Goal: Task Accomplishment & Management: Manage account settings

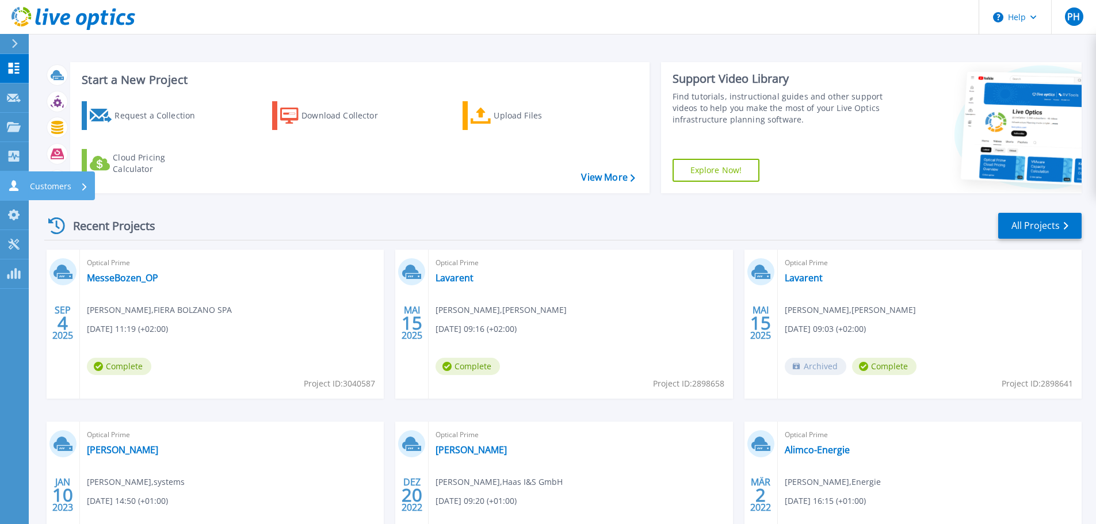
click at [13, 189] on icon at bounding box center [13, 185] width 9 height 11
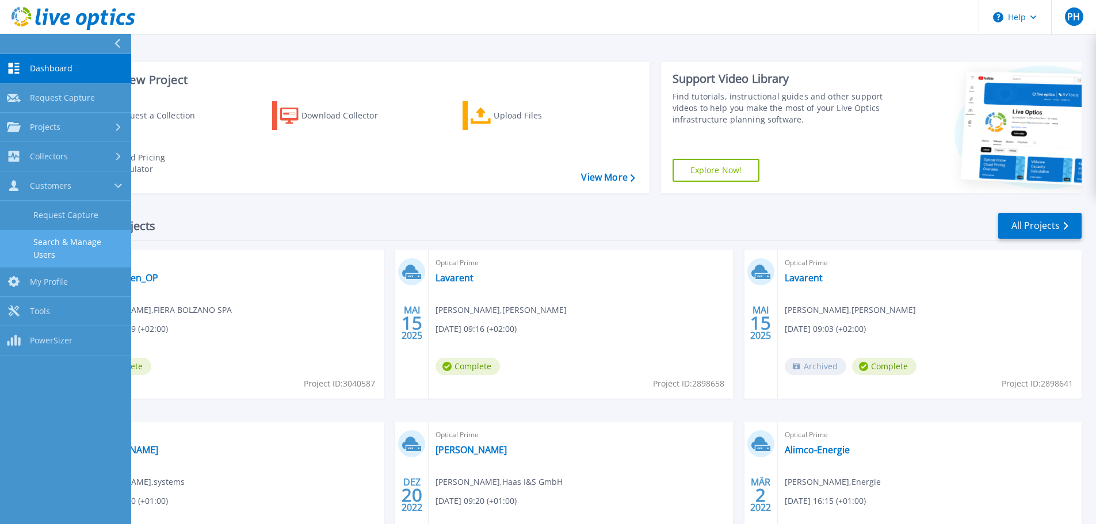
click at [98, 252] on link "Search & Manage Users" at bounding box center [65, 248] width 131 height 37
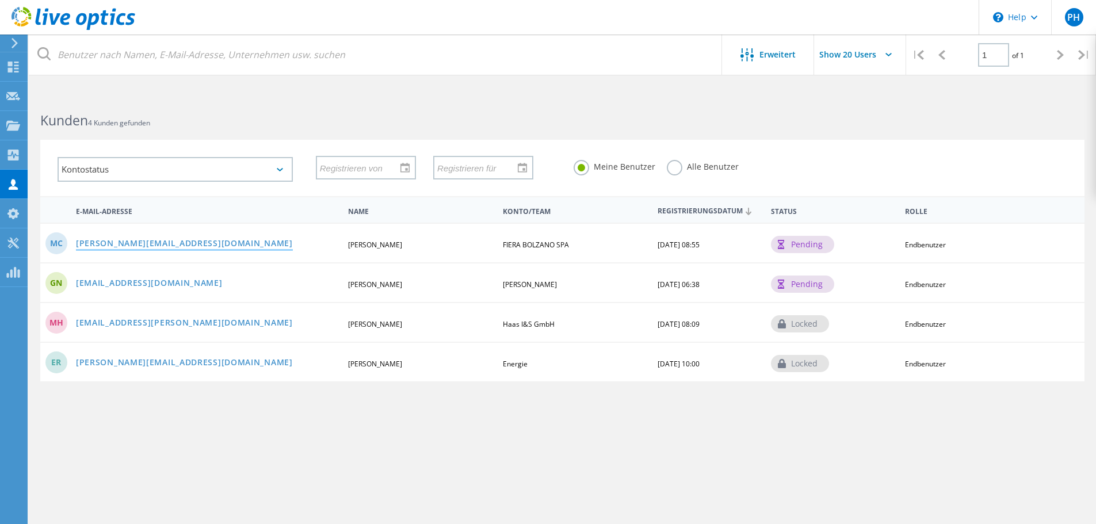
click at [169, 239] on link "[PERSON_NAME][EMAIL_ADDRESS][DOMAIN_NAME]" at bounding box center [184, 244] width 217 height 10
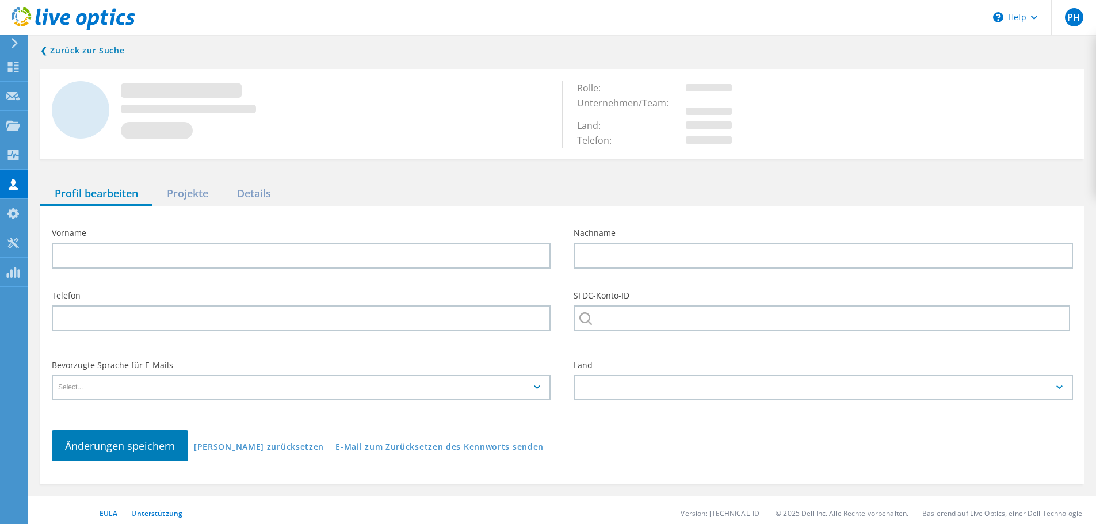
type input "[PERSON_NAME]"
type input "Cudin"
type input "FIERA BOLZANO SPA"
type input "Italiano"
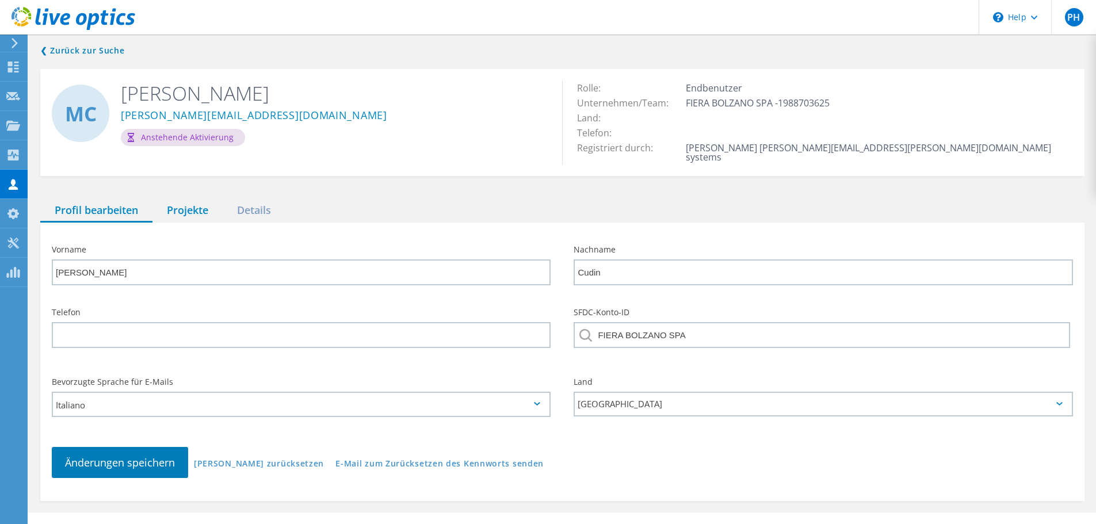
click at [195, 204] on div "Projekte" at bounding box center [188, 211] width 70 height 24
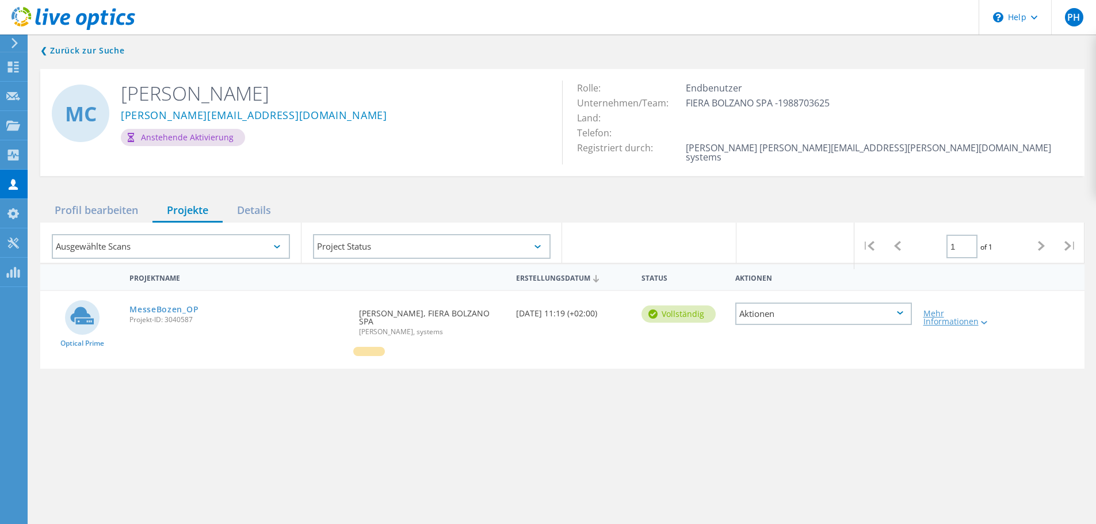
click at [965, 310] on div "Mehr Informationen" at bounding box center [960, 318] width 72 height 16
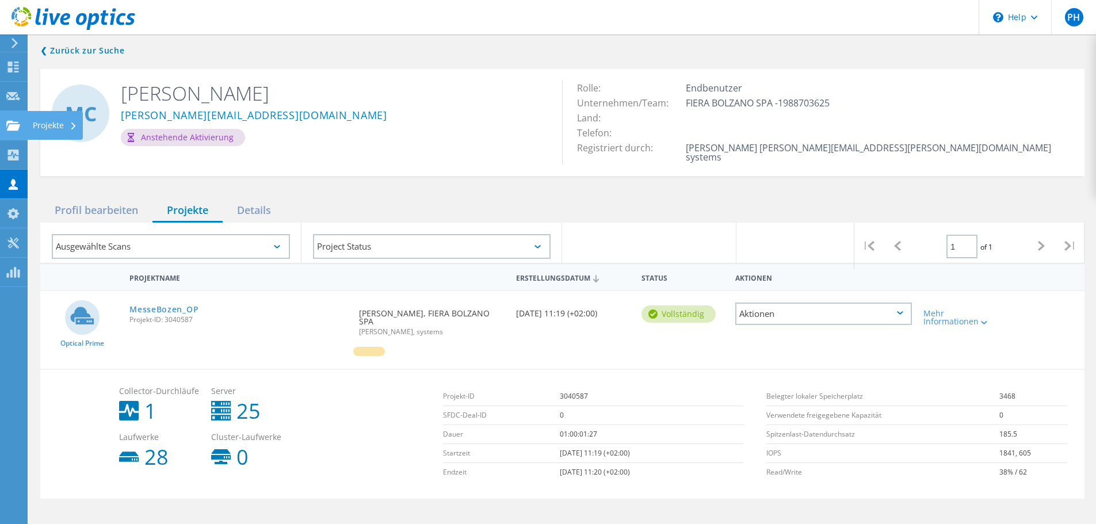
click at [14, 121] on icon at bounding box center [13, 125] width 14 height 11
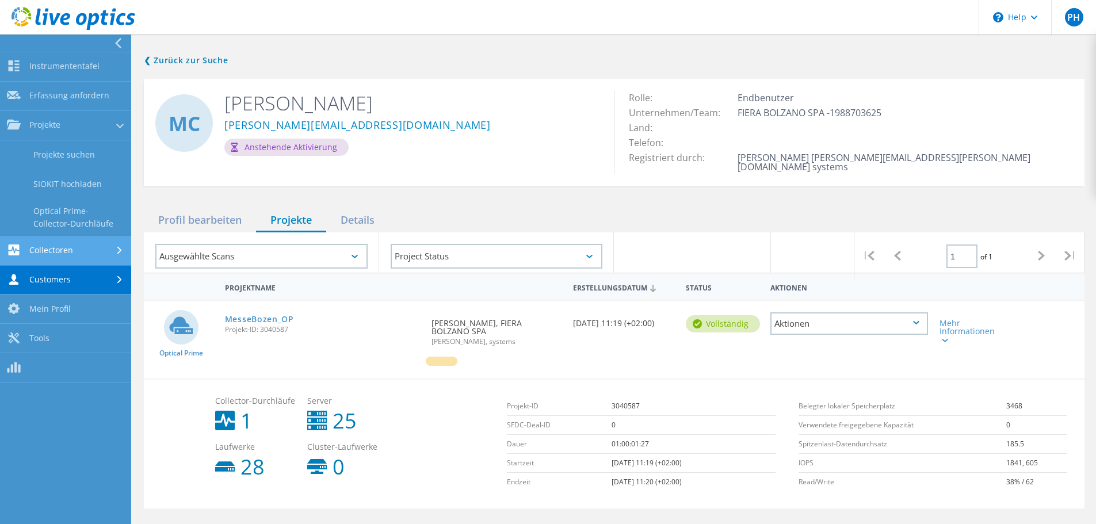
click at [71, 254] on link "Collectoren" at bounding box center [65, 251] width 131 height 29
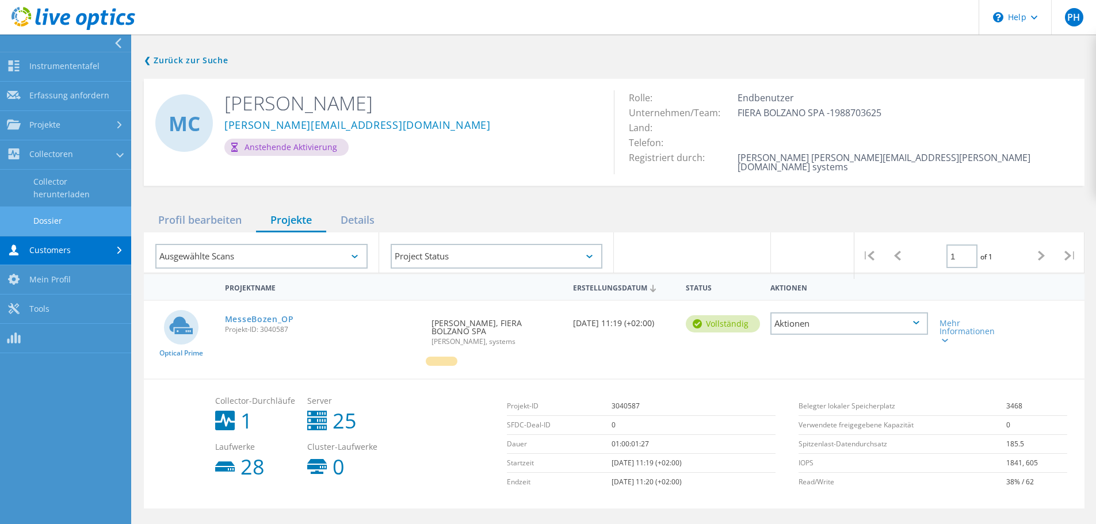
click at [63, 224] on link "Dossier" at bounding box center [65, 221] width 131 height 29
